Goal: Task Accomplishment & Management: Complete application form

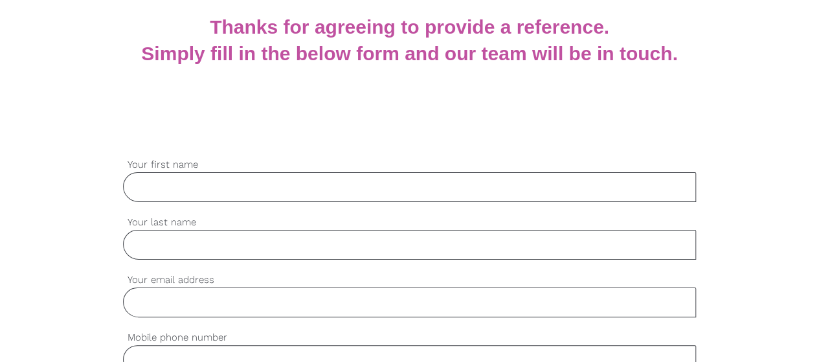
click at [241, 182] on input "Your first name" at bounding box center [410, 187] width 574 height 30
type input "[PERSON_NAME]"
type input "Nair"
type input "[PERSON_NAME][EMAIL_ADDRESS][PERSON_NAME][DOMAIN_NAME]"
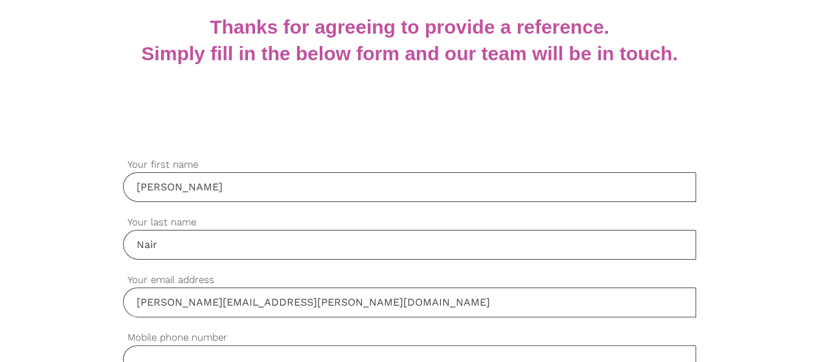
type input "0499041525"
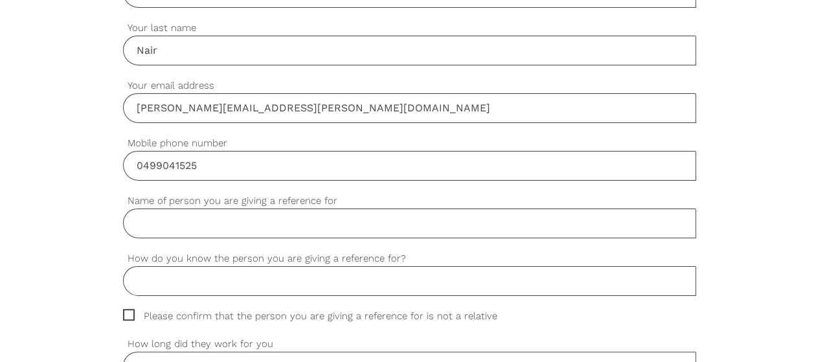
click at [233, 218] on input "Name of person you are giving a reference for" at bounding box center [410, 223] width 574 height 30
type input "[PERSON_NAME]"
type input "Ku-ring-gai Neighbourhood Centre [GEOGRAPHIC_DATA]"
drag, startPoint x: 211, startPoint y: 218, endPoint x: 79, endPoint y: 211, distance: 132.2
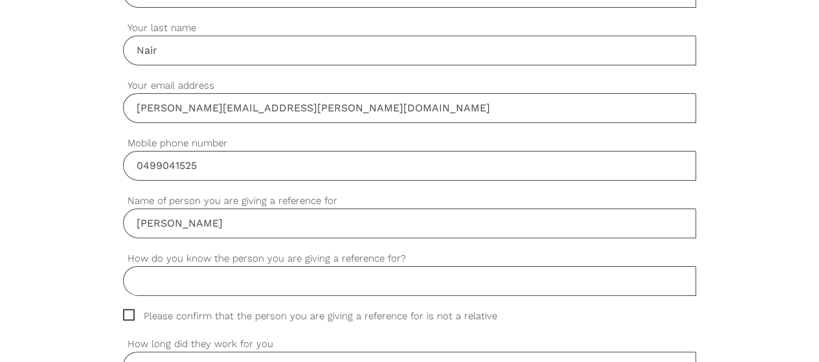
type input "a"
drag, startPoint x: 164, startPoint y: 223, endPoint x: 40, endPoint y: 214, distance: 124.0
paste input "Chanjun ([PERSON_NAME])"
type input "Chanjun ([PERSON_NAME]) He"
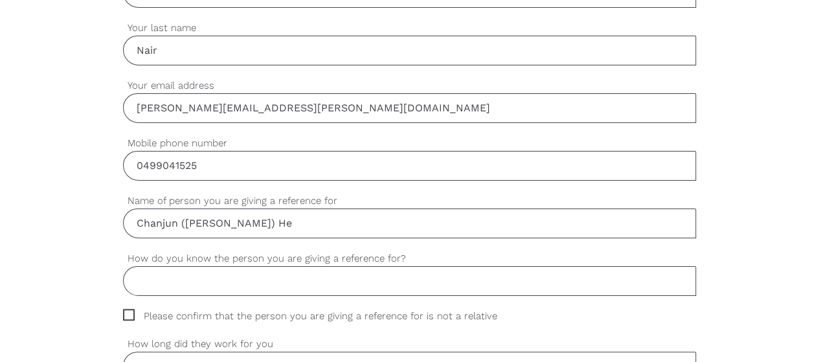
click at [199, 280] on input "How do you know the person you are giving a reference for?" at bounding box center [410, 281] width 574 height 30
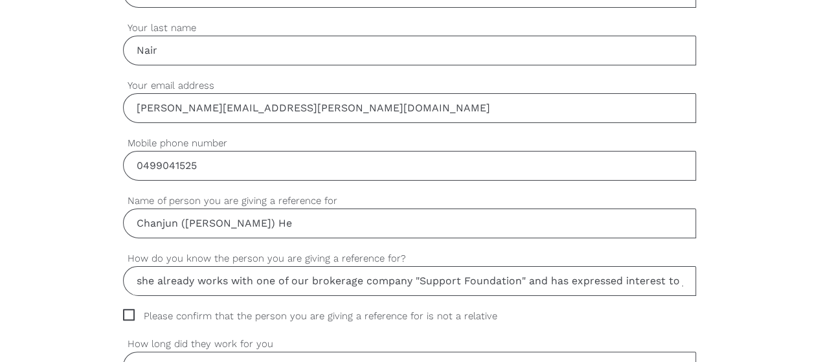
drag, startPoint x: 525, startPoint y: 275, endPoint x: 413, endPoint y: 275, distance: 112.0
click at [413, 275] on input "she already works with one of our brokerage company "Support Foundation" and ha…" at bounding box center [410, 281] width 574 height 30
drag, startPoint x: 464, startPoint y: 278, endPoint x: 420, endPoint y: 277, distance: 43.4
click at [420, 277] on input "she already works with one of our brokerage company Australian and has expresse…" at bounding box center [410, 281] width 574 height 30
paste input "australian health network service providers"
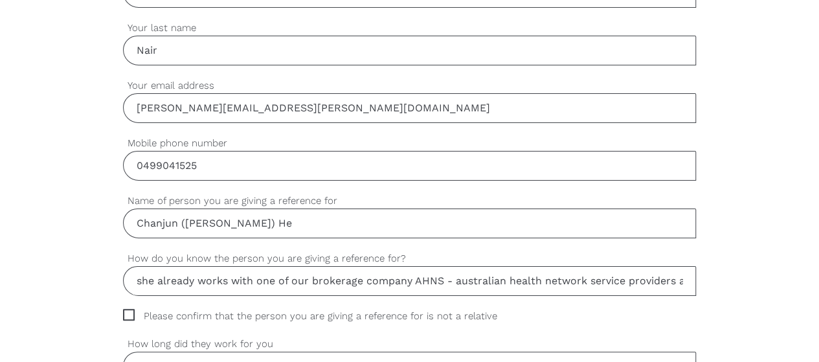
click at [462, 279] on input "she already works with one of our brokerage company AHNS - australian health ne…" at bounding box center [410, 281] width 574 height 30
click at [512, 273] on input "she already works with one of our brokerage company AHNS - Australian health ne…" at bounding box center [410, 281] width 574 height 30
click at [513, 273] on input "she already works with one of our brokerage company AHNS - Australian health ne…" at bounding box center [410, 281] width 574 height 30
click at [552, 277] on input "she already works with one of our brokerage company AHNS - Australian Health ne…" at bounding box center [410, 281] width 574 height 30
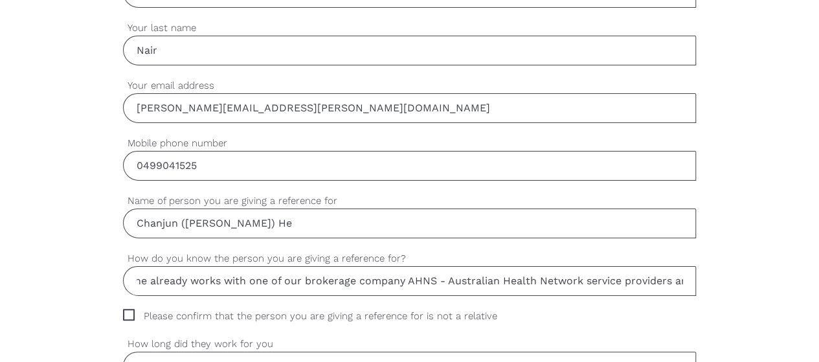
drag, startPoint x: 681, startPoint y: 276, endPoint x: 621, endPoint y: 280, distance: 59.6
click at [621, 280] on input "she already works with one of our brokerage company AHNS - Australian Health Ne…" at bounding box center [410, 281] width 574 height 30
click at [592, 276] on input "she already works with one of our brokerage company AHNS - Australian Health Ne…" at bounding box center [410, 281] width 574 height 30
click at [622, 277] on input "she already works with one of our brokerage company AHNS - Australian Health Ne…" at bounding box center [410, 281] width 574 height 30
click at [449, 275] on input "she already works with one of our brokerage company AHNS - Australian Health Ne…" at bounding box center [410, 281] width 574 height 30
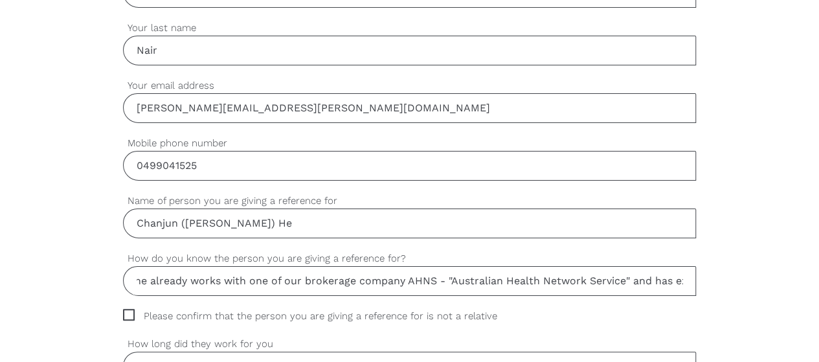
click at [667, 274] on input "she already works with one of our brokerage company AHNS - "Australian Health N…" at bounding box center [410, 281] width 574 height 30
drag, startPoint x: 449, startPoint y: 278, endPoint x: 416, endPoint y: 278, distance: 33.0
click at [416, 278] on input "she already works with one of our brokerage company AHNS - "Australian Health N…" at bounding box center [410, 281] width 574 height 30
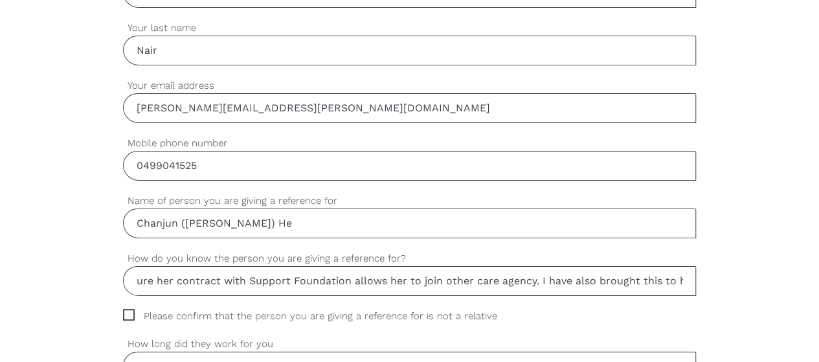
drag, startPoint x: 606, startPoint y: 278, endPoint x: 291, endPoint y: 276, distance: 314.6
click at [291, 276] on input "she already works with one of our brokerage company AHNS - "Australian Health N…" at bounding box center [410, 281] width 574 height 30
click at [649, 281] on input "she already works with one of our brokerage company AHNS - "Australian Health N…" at bounding box center [410, 281] width 574 height 30
click at [577, 278] on input "she already works with one of our brokerage company AHNS - "Australian Health N…" at bounding box center [410, 281] width 574 height 30
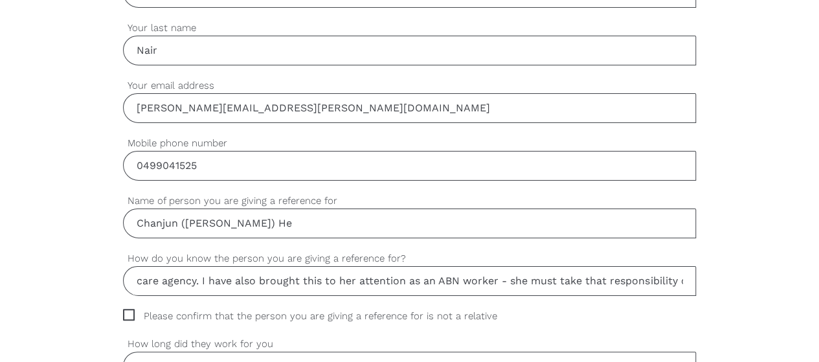
scroll to position [0, 1359]
type input "she already works with one of our brokerage company AHNS - "Australian Health N…"
click at [132, 309] on span "Please confirm that the person you are giving a reference for is not a relative" at bounding box center [322, 316] width 399 height 15
click at [131, 309] on input "Please confirm that the person you are giving a reference for is not a relative" at bounding box center [127, 313] width 8 height 8
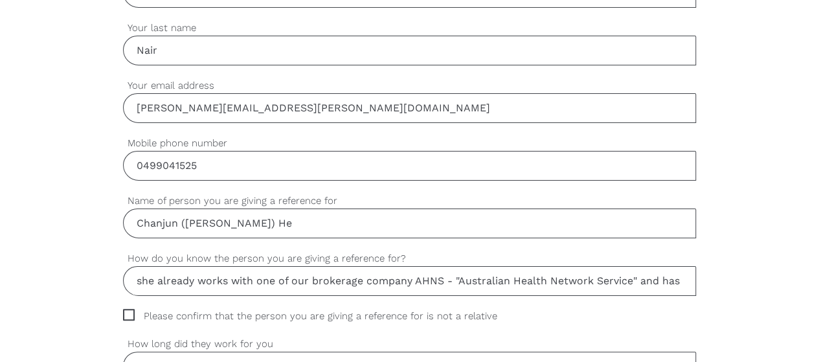
checkbox input "true"
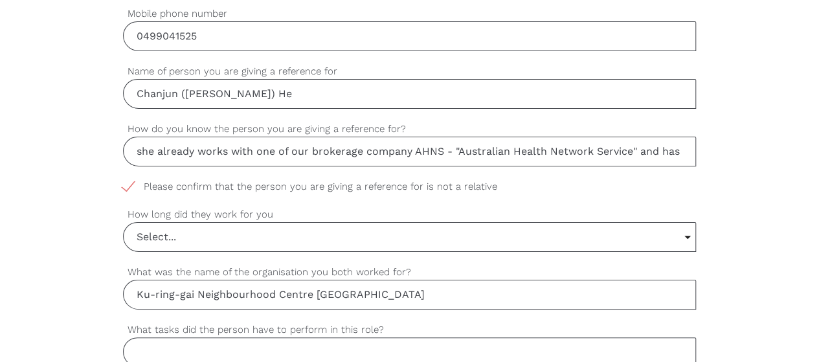
click at [197, 234] on input "Select..." at bounding box center [410, 237] width 572 height 28
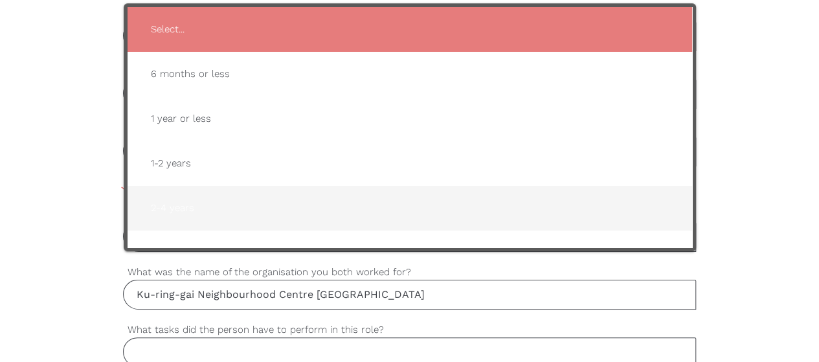
click at [186, 203] on span "2-4 years" at bounding box center [409, 208] width 539 height 32
type input "2-4 years"
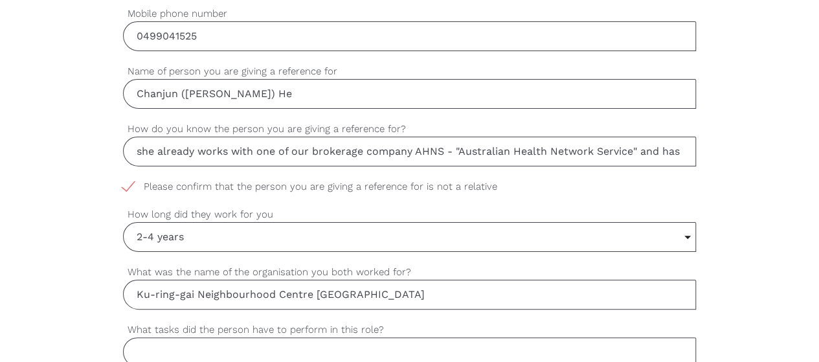
scroll to position [646, 0]
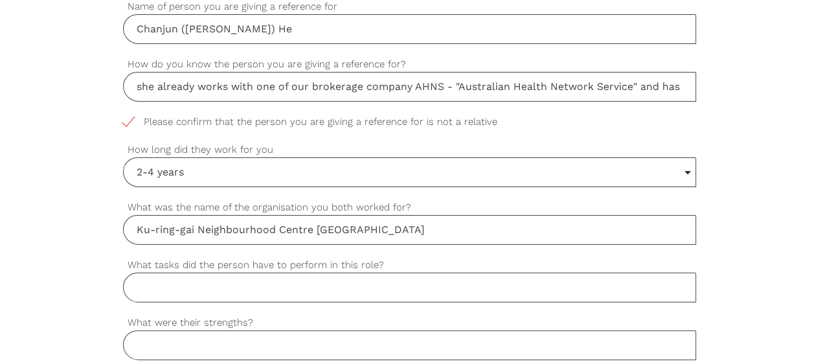
click at [190, 280] on input "What tasks did the person have to perform in this role?" at bounding box center [410, 288] width 574 height 30
type input "General Home Care Support Service to Elderly"
click at [236, 338] on input "What were their strengths?" at bounding box center [410, 345] width 574 height 30
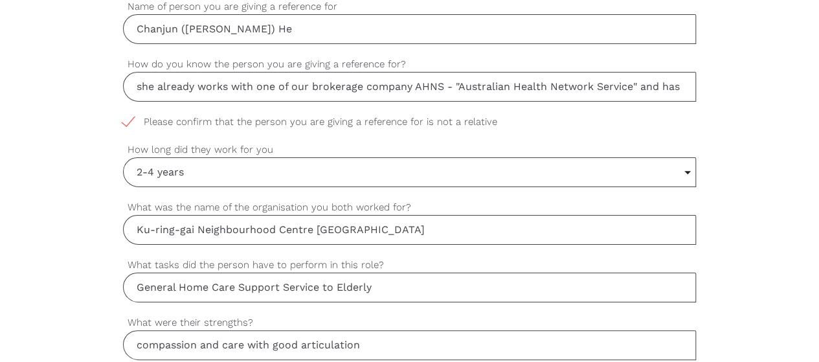
scroll to position [776, 0]
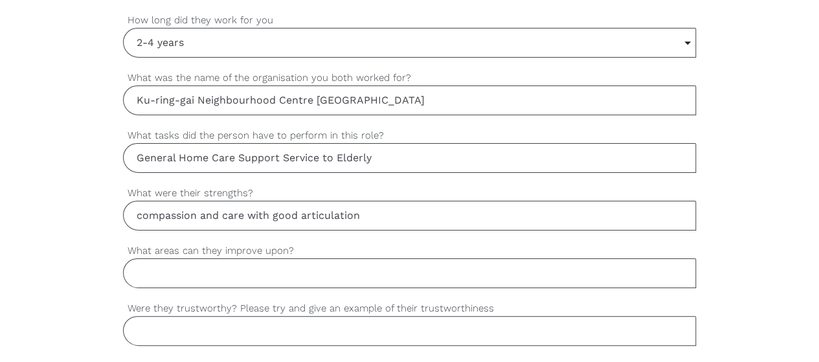
drag, startPoint x: 371, startPoint y: 212, endPoint x: 246, endPoint y: 211, distance: 124.9
click at [246, 211] on input "compassion and care with good articulation" at bounding box center [410, 216] width 574 height 30
type input "compassion and care"
click at [441, 258] on input "What areas can they improve upon?" at bounding box center [410, 273] width 574 height 30
click at [197, 269] on input "What areas can they improve upon?" at bounding box center [410, 273] width 574 height 30
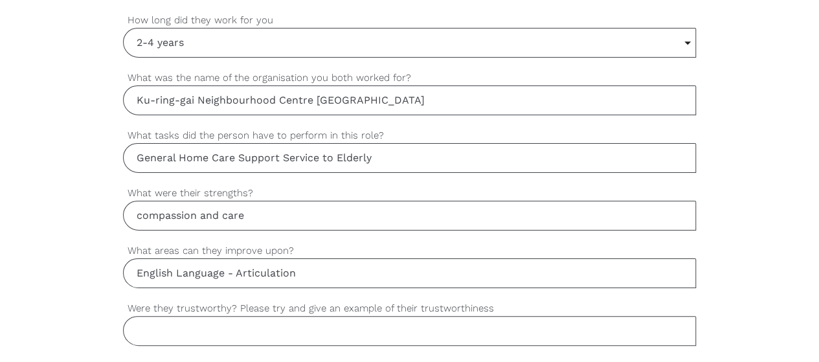
type input "English Language - Articulation"
click at [203, 319] on input "Were they trustworthy? Please try and give an example of their trustworthiness" at bounding box center [410, 331] width 574 height 30
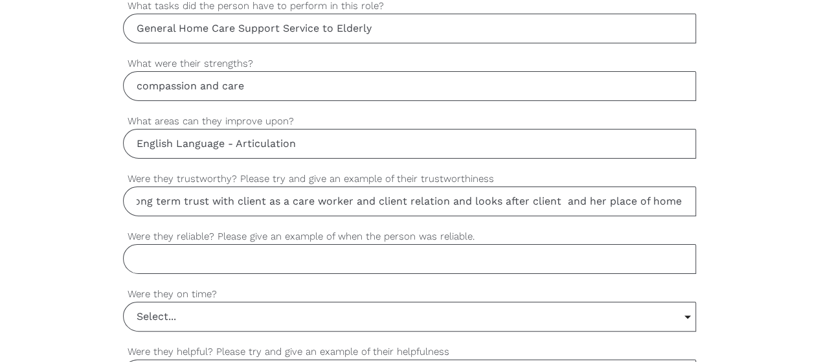
scroll to position [0, 252]
type input "yes, trustworthy - [PERSON_NAME] has built a long term trust with client as a c…"
click at [286, 258] on input "Were they reliable? Please give an example of when the person was reliable." at bounding box center [410, 259] width 574 height 30
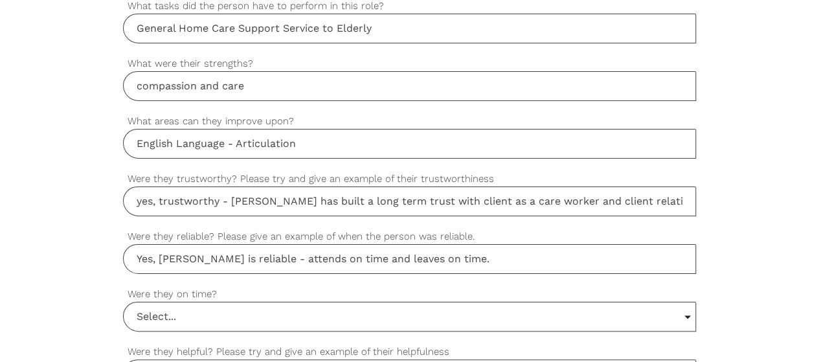
type input "Yes, [PERSON_NAME] is reliable - attends on time and leaves on time."
click at [186, 307] on input "Select..." at bounding box center [410, 316] width 572 height 28
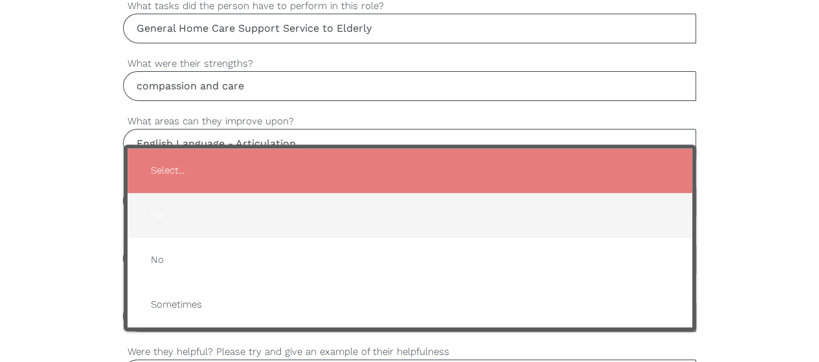
click at [180, 204] on span "Yes" at bounding box center [409, 215] width 539 height 32
type input "Yes"
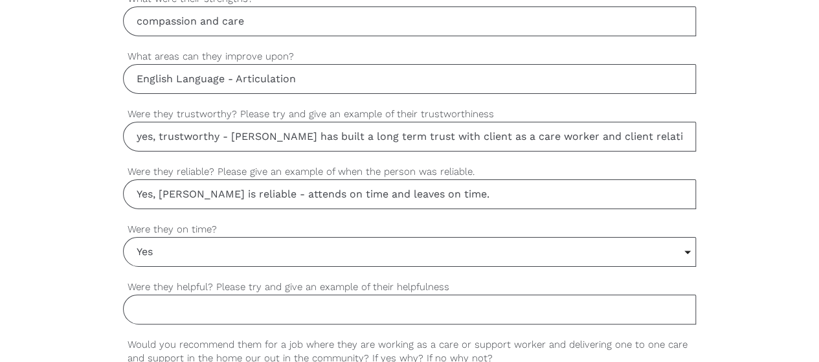
scroll to position [1035, 0]
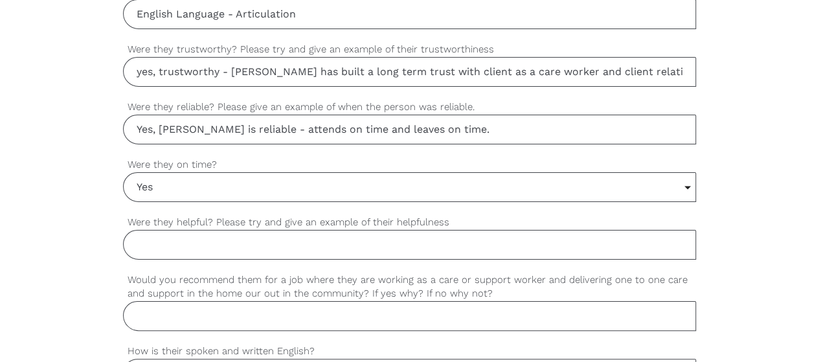
click at [190, 240] on input "Were they helpful? Please try and give an example of their helpfulness" at bounding box center [410, 245] width 574 height 30
drag, startPoint x: 171, startPoint y: 239, endPoint x: 124, endPoint y: 236, distance: 47.3
click at [124, 236] on input "[PERSON_NAME] shows genuine empathy and understanding in the care she provides" at bounding box center [410, 245] width 574 height 30
drag, startPoint x: 282, startPoint y: 238, endPoint x: 214, endPoint y: 236, distance: 68.6
click at [214, 236] on input "[PERSON_NAME] displays shows genuine empathy and understanding in the care she …" at bounding box center [410, 245] width 574 height 30
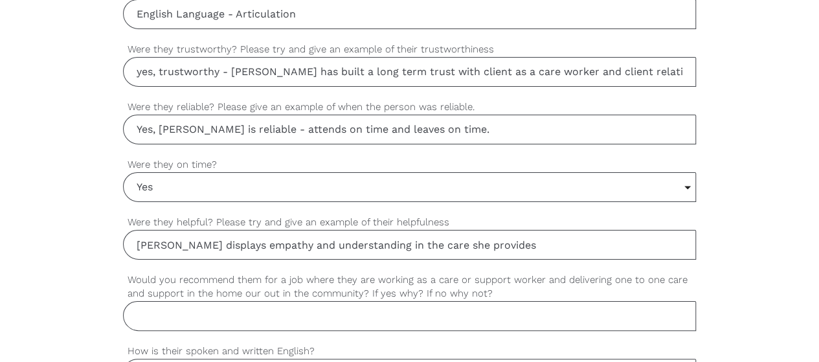
click at [490, 238] on input "[PERSON_NAME] displays empathy and understanding in the care she provides" at bounding box center [410, 245] width 574 height 30
type input "[PERSON_NAME] displays empathy and understanding in the care she provides"
click at [179, 304] on input "Would you recommend them for a job where they are working as a care or support …" at bounding box center [410, 316] width 574 height 30
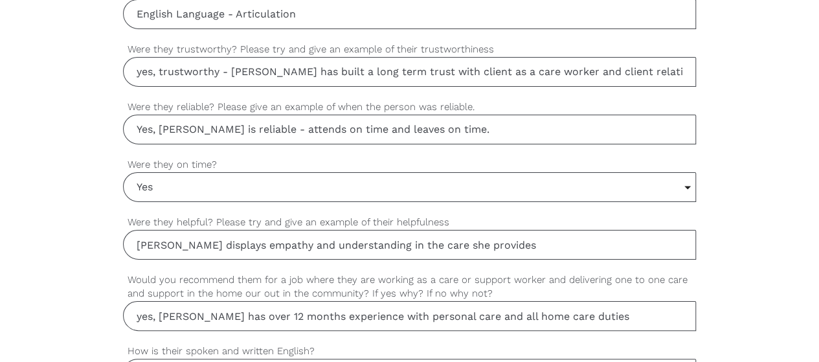
drag, startPoint x: 193, startPoint y: 308, endPoint x: 161, endPoint y: 310, distance: 32.4
click at [161, 309] on input "yes, [PERSON_NAME] has over 12 months experience with personal care and all hom…" at bounding box center [410, 316] width 574 height 30
drag, startPoint x: 245, startPoint y: 308, endPoint x: 238, endPoint y: 308, distance: 7.8
click at [238, 308] on input "yes, [PERSON_NAME] has over 12 months experience with personal care and all hom…" at bounding box center [410, 316] width 574 height 30
drag, startPoint x: 287, startPoint y: 309, endPoint x: 245, endPoint y: 308, distance: 42.1
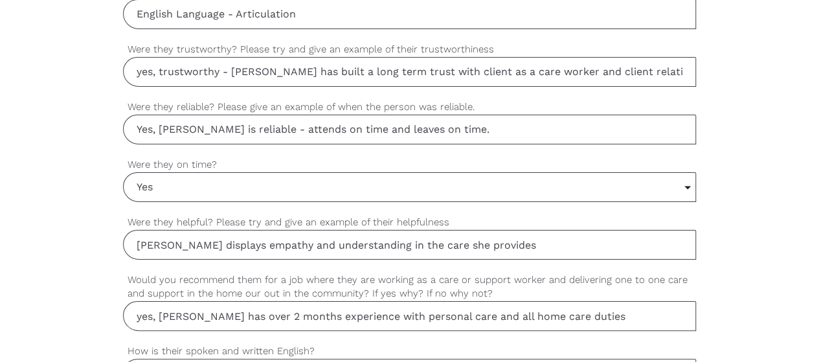
click at [245, 308] on input "yes, [PERSON_NAME] has over 2 months experience with personal care and all home…" at bounding box center [410, 316] width 574 height 30
click at [618, 308] on input "yes, [PERSON_NAME] has over 2 years of experience with personal care and all ho…" at bounding box center [410, 316] width 574 height 30
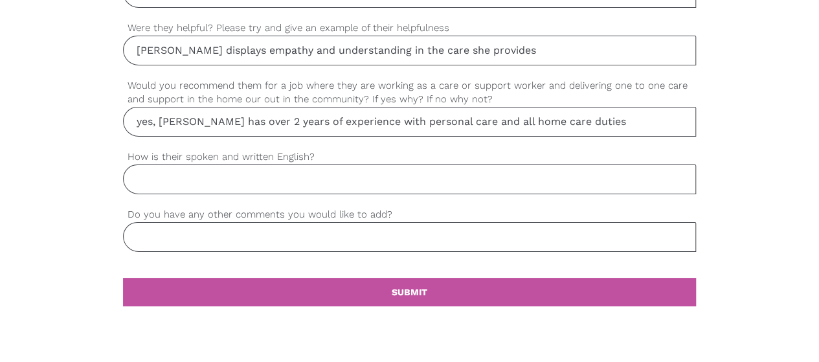
type input "yes, [PERSON_NAME] has over 2 years of experience with personal care and all ho…"
click at [157, 171] on input "How is their spoken and written English?" at bounding box center [410, 179] width 574 height 30
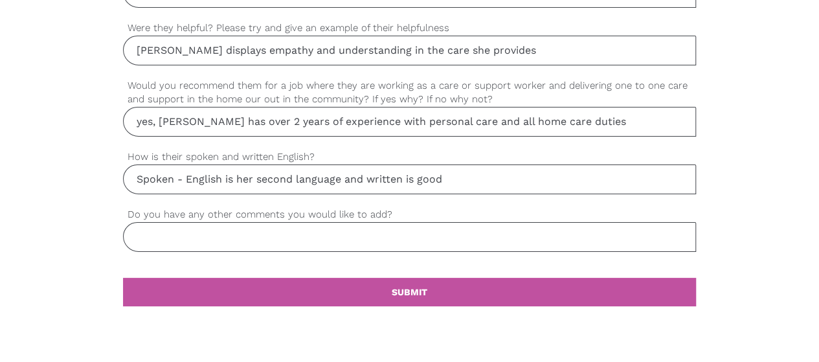
type input "Spoken - English is her second language and written is good"
click at [302, 229] on input "Do you have any other comments you would like to add?" at bounding box center [410, 237] width 574 height 30
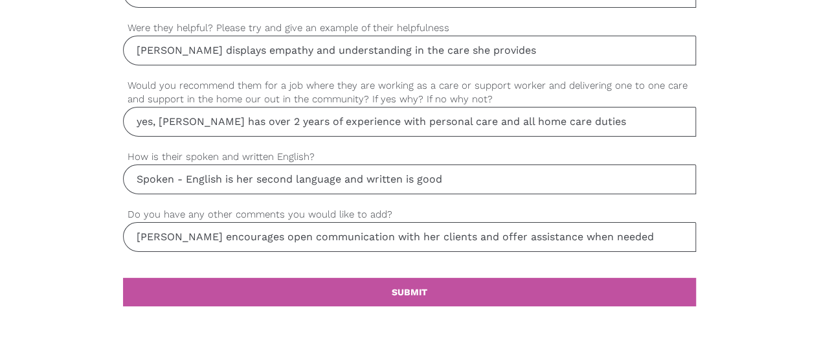
drag, startPoint x: 163, startPoint y: 229, endPoint x: 126, endPoint y: 229, distance: 37.5
click at [128, 229] on input "[PERSON_NAME] encourages open communication with her clients and offer assistan…" at bounding box center [410, 237] width 574 height 30
click at [234, 230] on input "I would encourages open communication with her clients and offer assistance whe…" at bounding box center [410, 237] width 574 height 30
drag, startPoint x: 500, startPoint y: 230, endPoint x: 476, endPoint y: 227, distance: 24.1
click at [476, 227] on input "I would encourage [PERSON_NAME] to have an open communication with her clients …" at bounding box center [410, 237] width 574 height 30
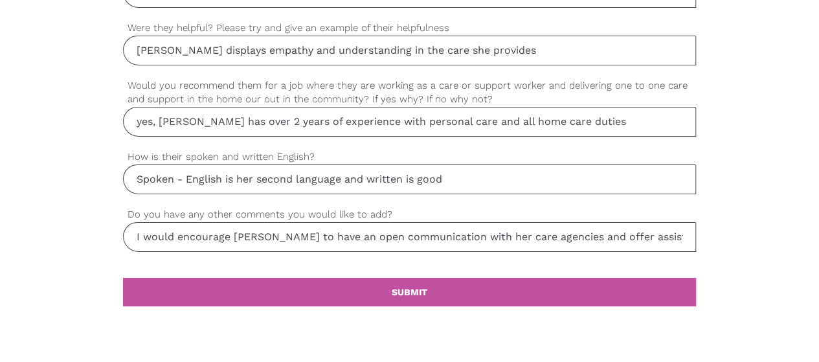
scroll to position [0, 41]
drag, startPoint x: 572, startPoint y: 228, endPoint x: 763, endPoint y: 231, distance: 191.0
type input "I would encourage [PERSON_NAME] to have an open communication with her care age…"
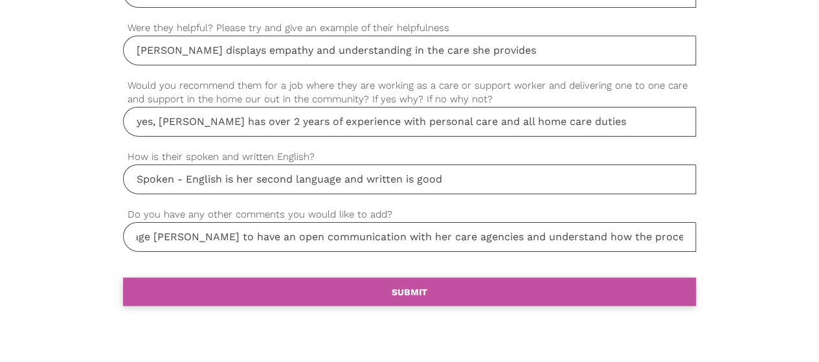
click at [490, 283] on link "settings SUBMIT" at bounding box center [410, 292] width 574 height 28
